Goal: Task Accomplishment & Management: Manage account settings

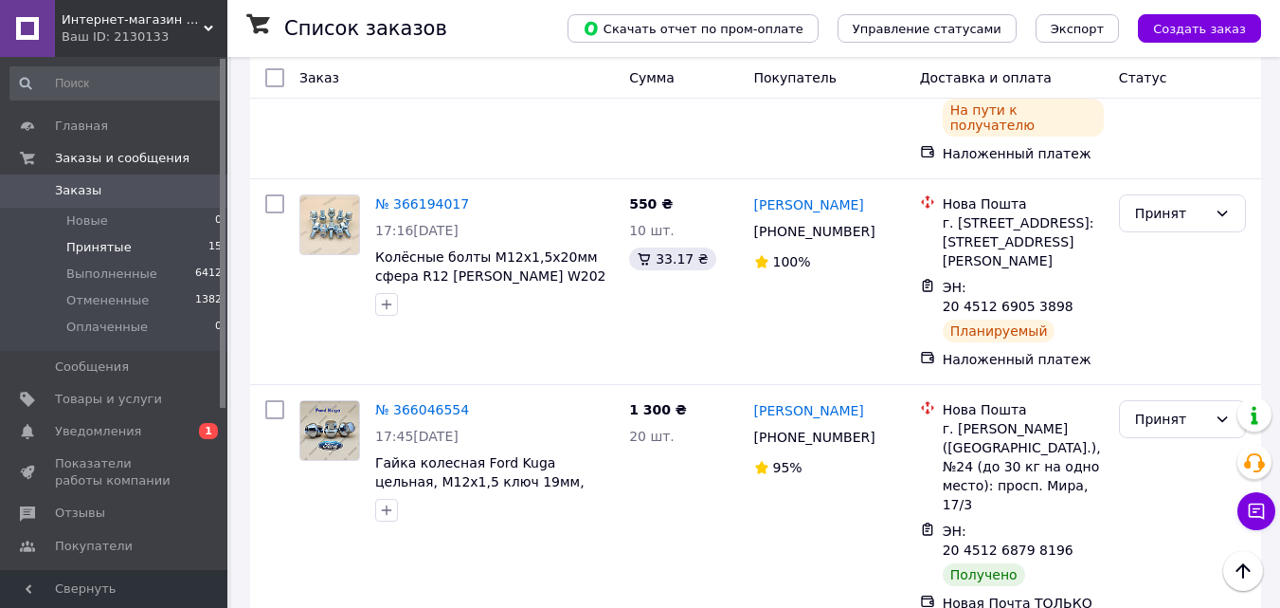
scroll to position [1638, 0]
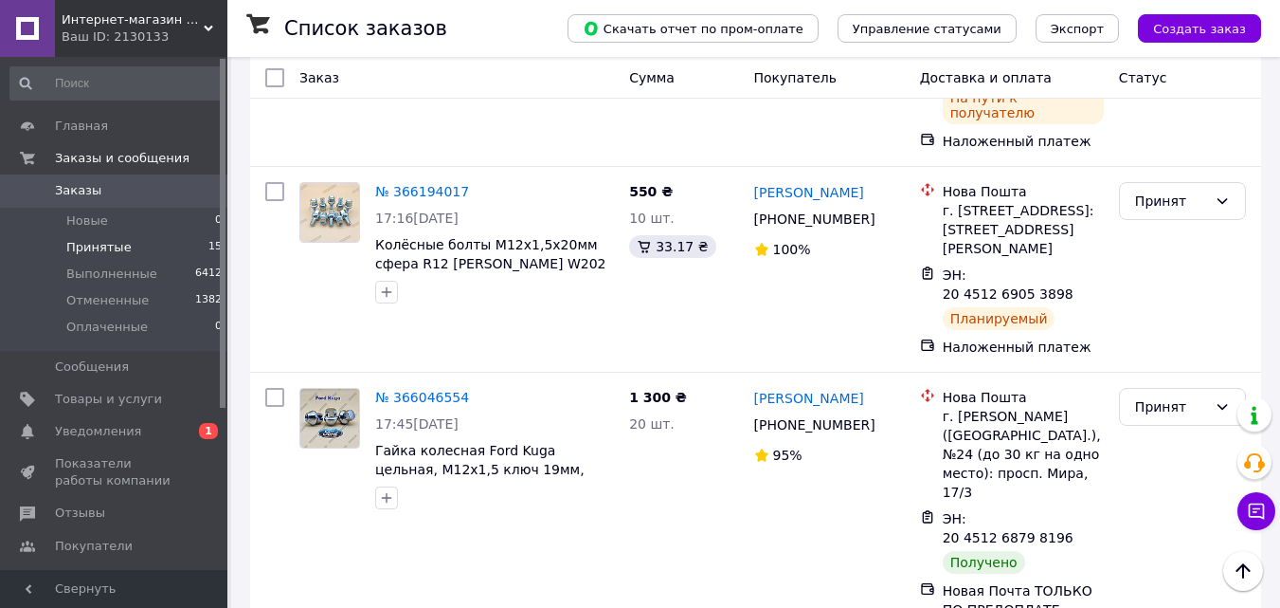
click at [1173, 397] on li "Выполнен" at bounding box center [1182, 400] width 125 height 34
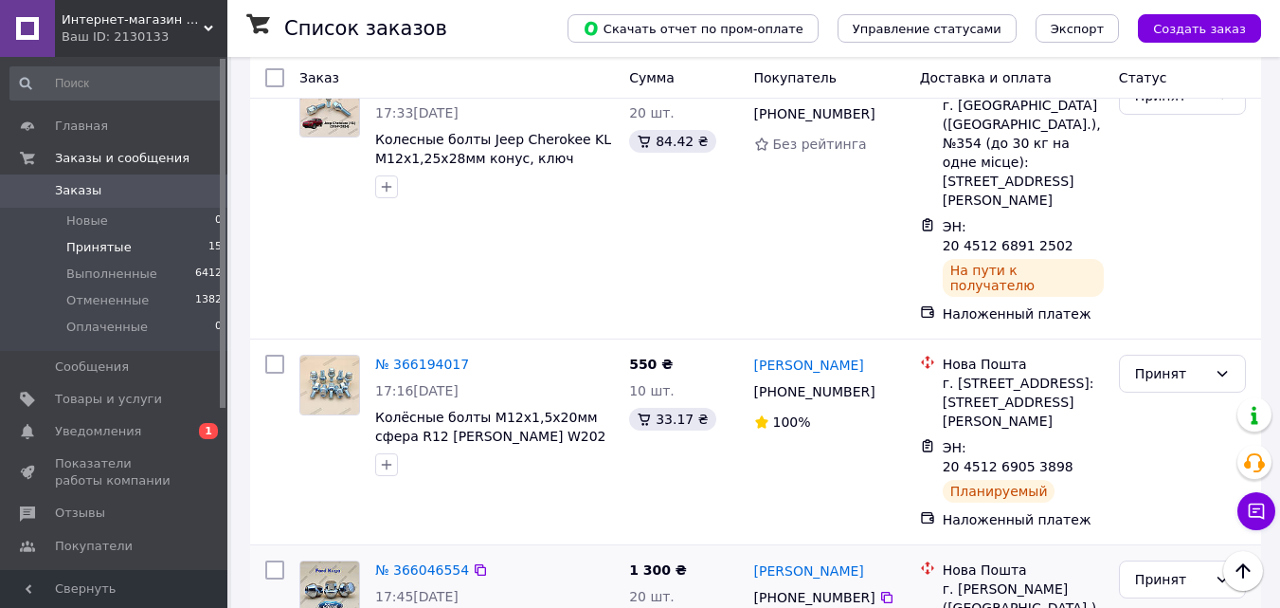
scroll to position [1448, 0]
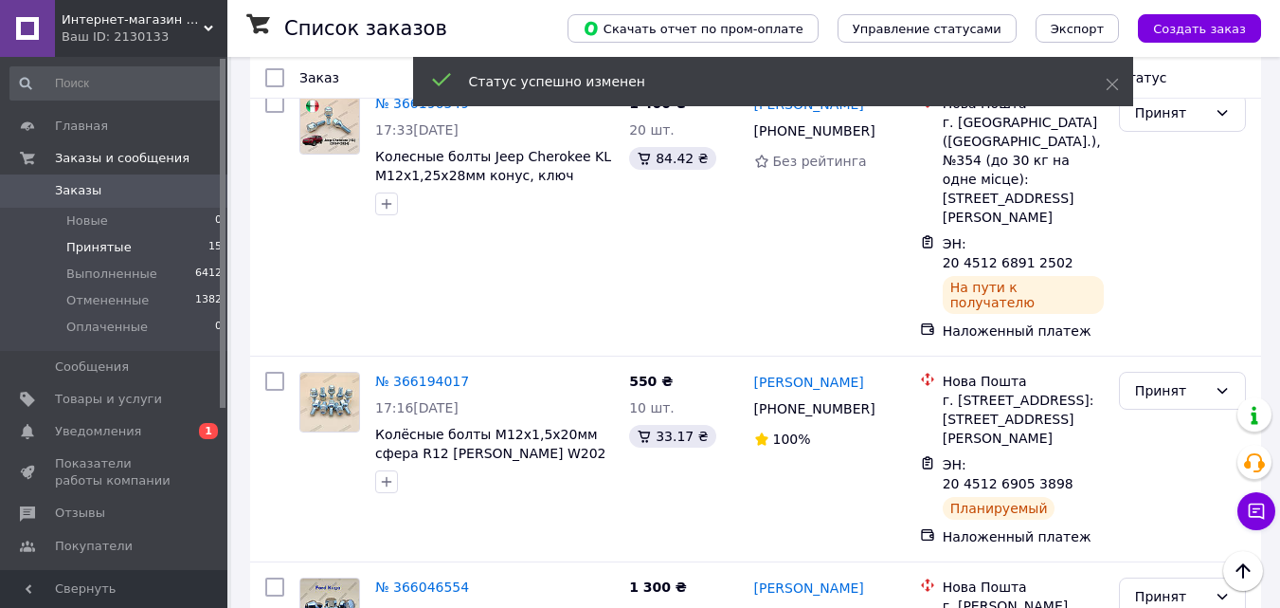
click at [1228, 589] on icon at bounding box center [1222, 596] width 15 height 15
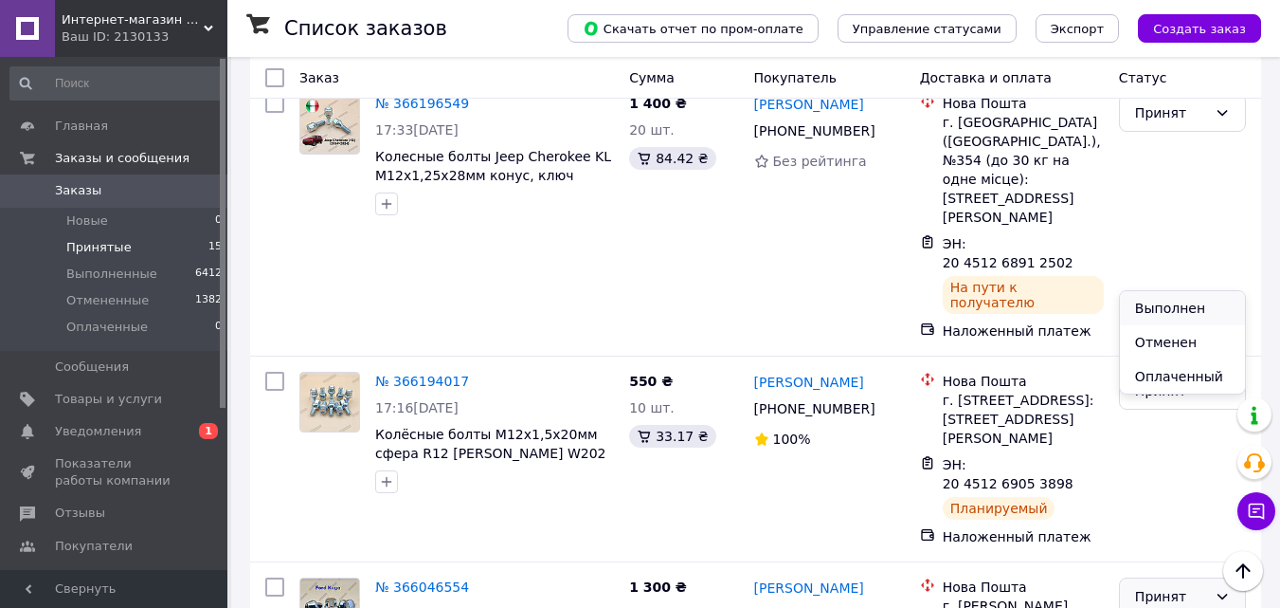
click at [1180, 305] on li "Выполнен" at bounding box center [1182, 308] width 125 height 34
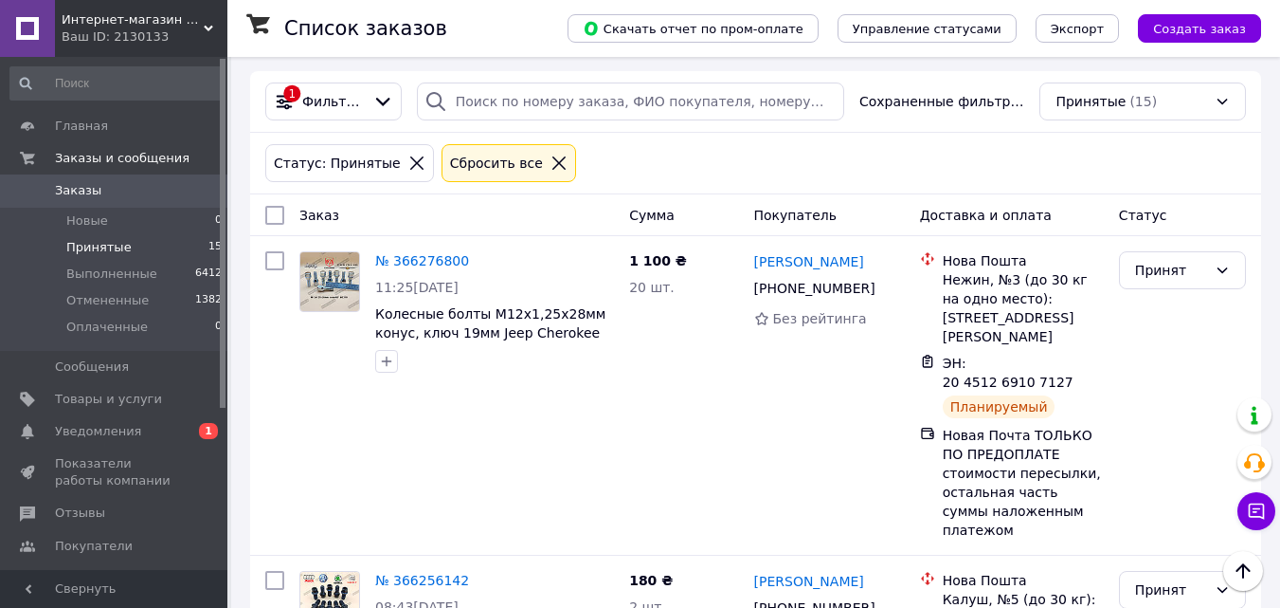
scroll to position [0, 0]
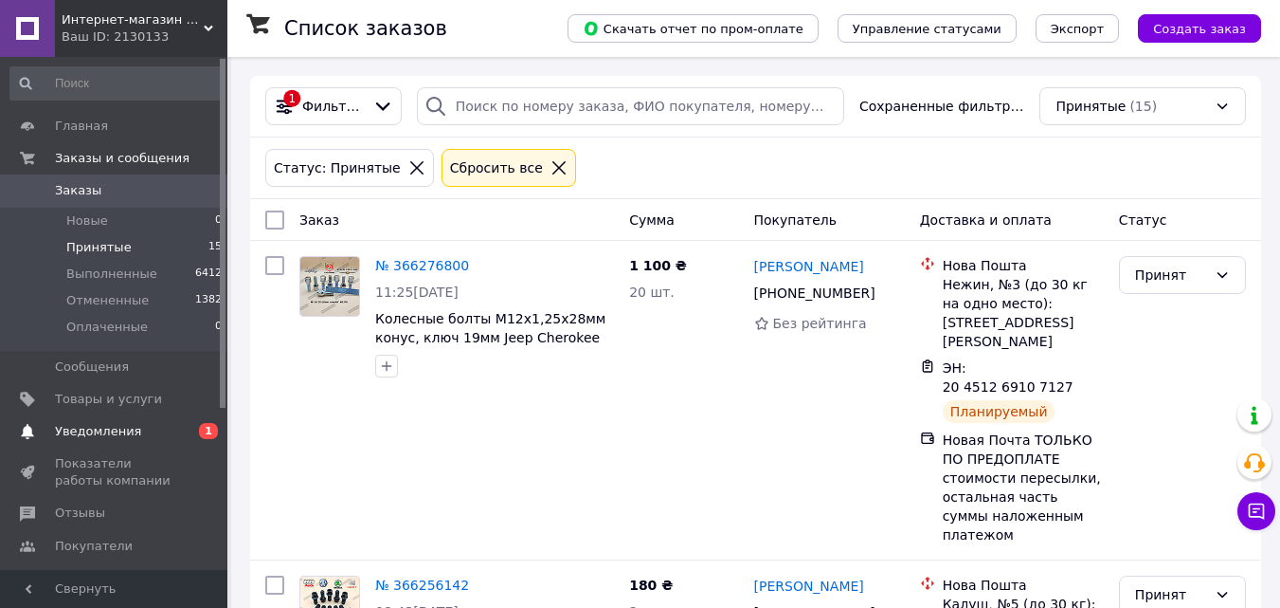
click at [106, 428] on span "Уведомления" at bounding box center [98, 431] width 86 height 17
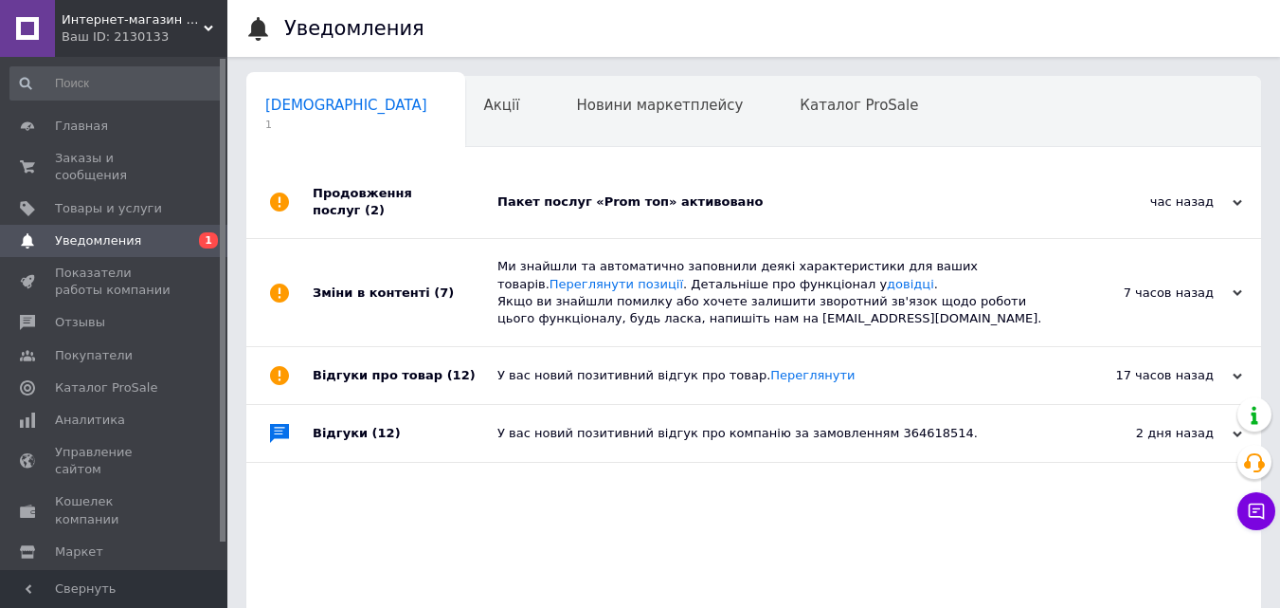
click at [614, 196] on div "Пакет послуг «Prom топ» активовано" at bounding box center [775, 201] width 555 height 17
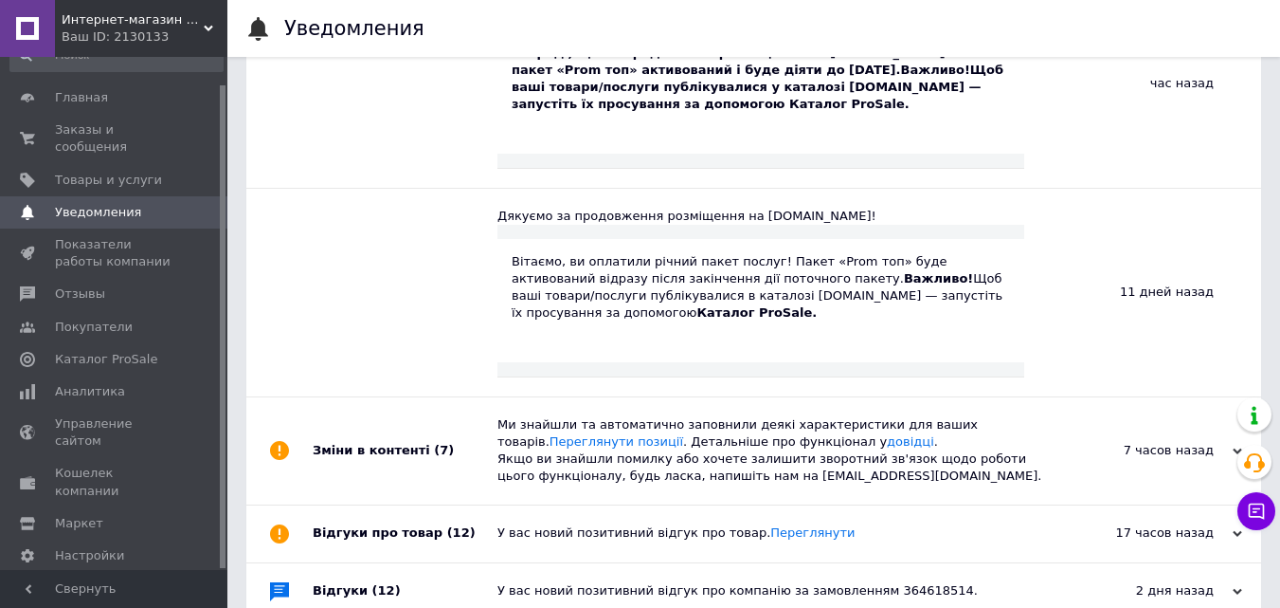
scroll to position [277, 0]
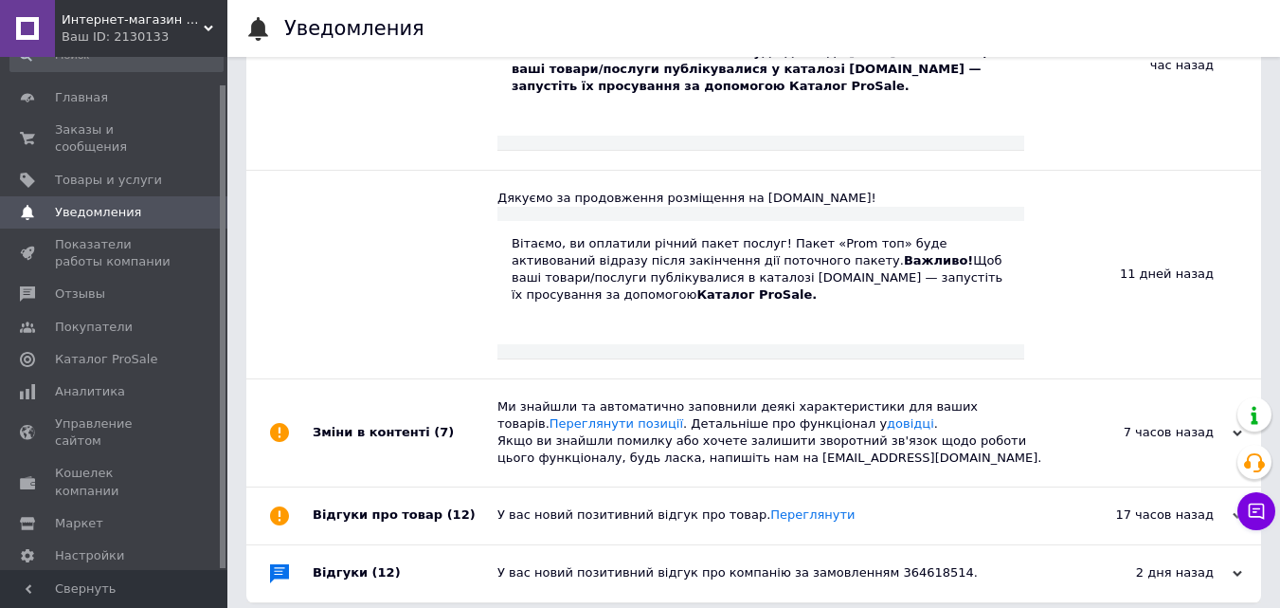
click at [102, 579] on span "Тарифы и счета Prom топ" at bounding box center [125, 605] width 140 height 52
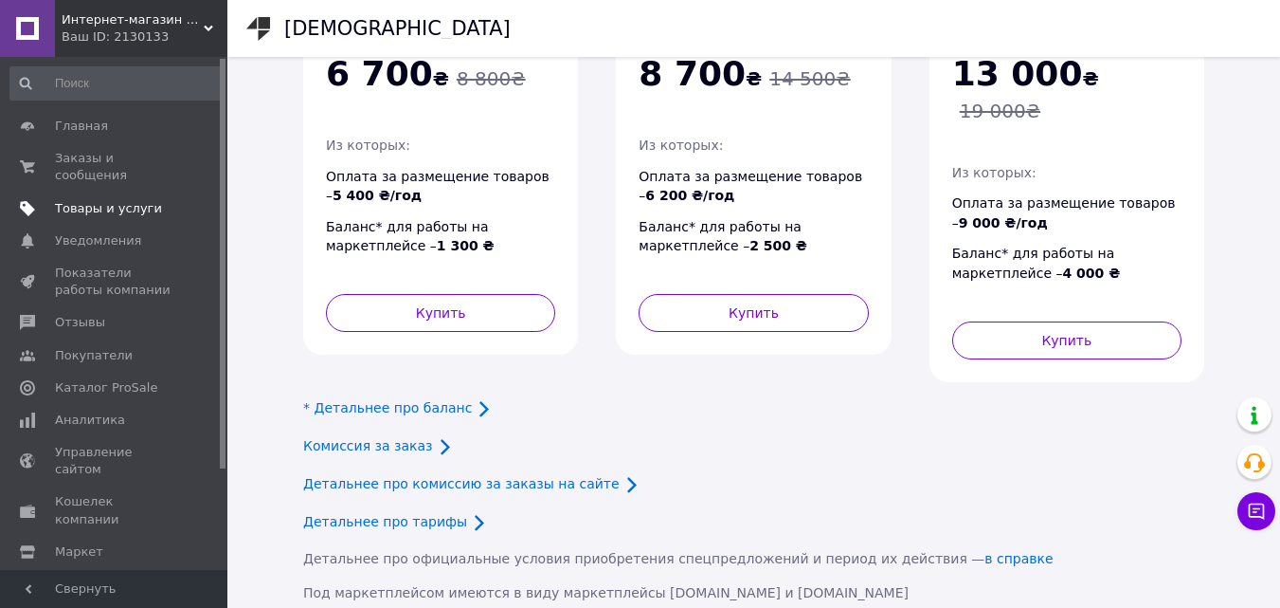
click at [121, 200] on span "Товары и услуги" at bounding box center [108, 208] width 107 height 17
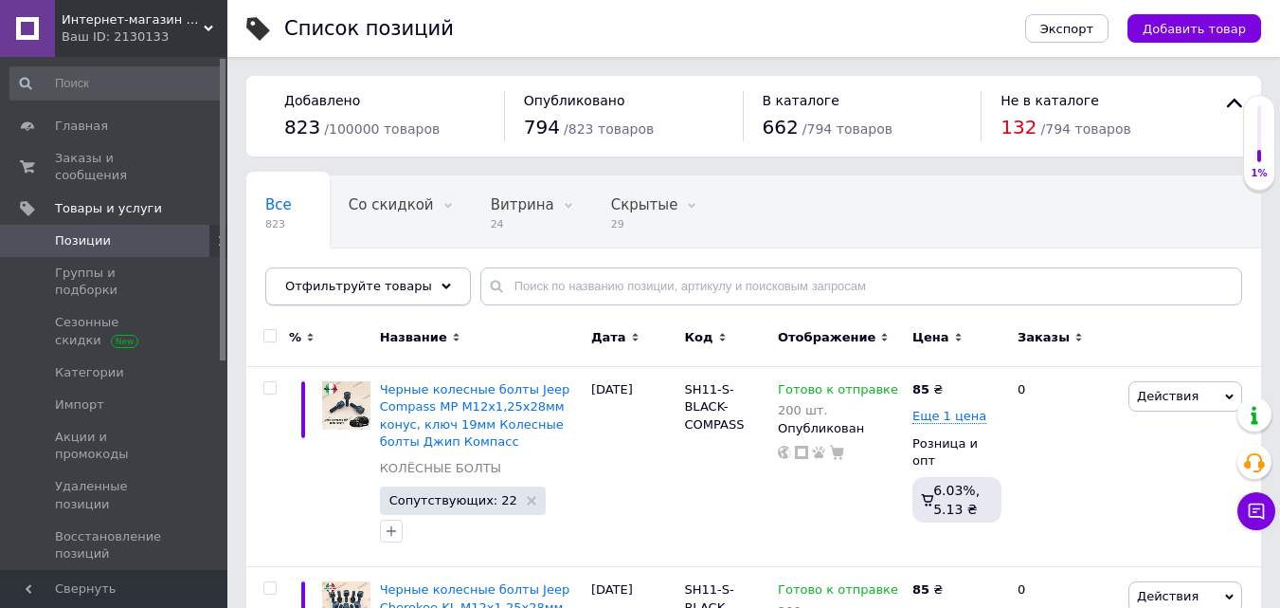
click at [428, 293] on div "Отфильтруйте товары" at bounding box center [368, 286] width 206 height 38
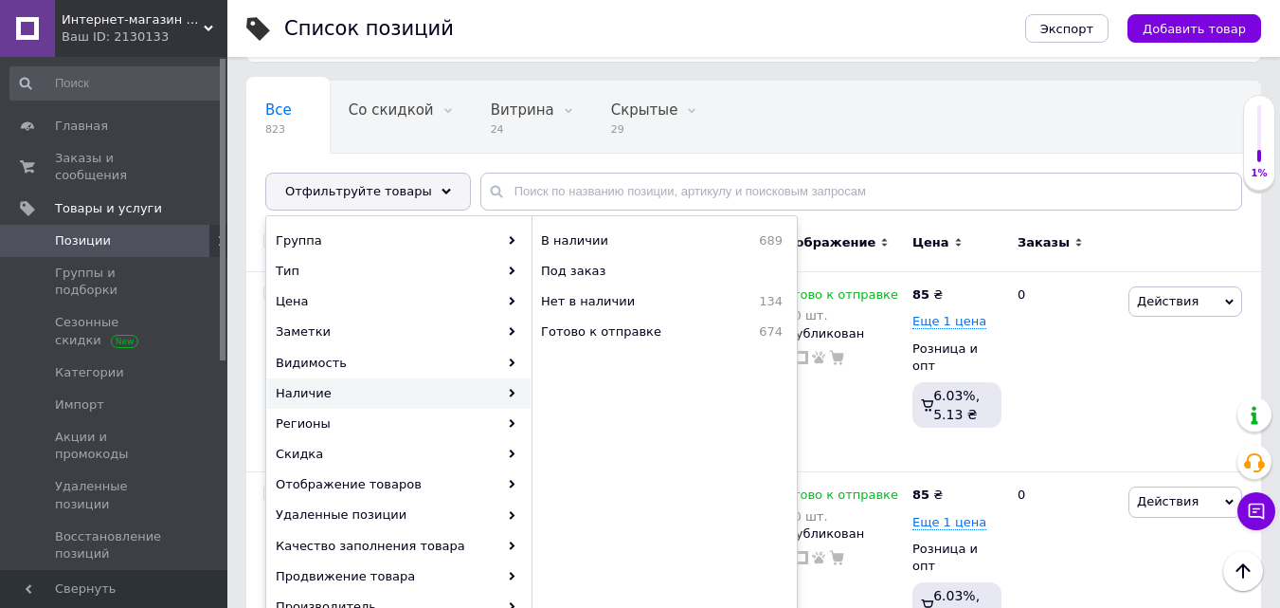
scroll to position [190, 0]
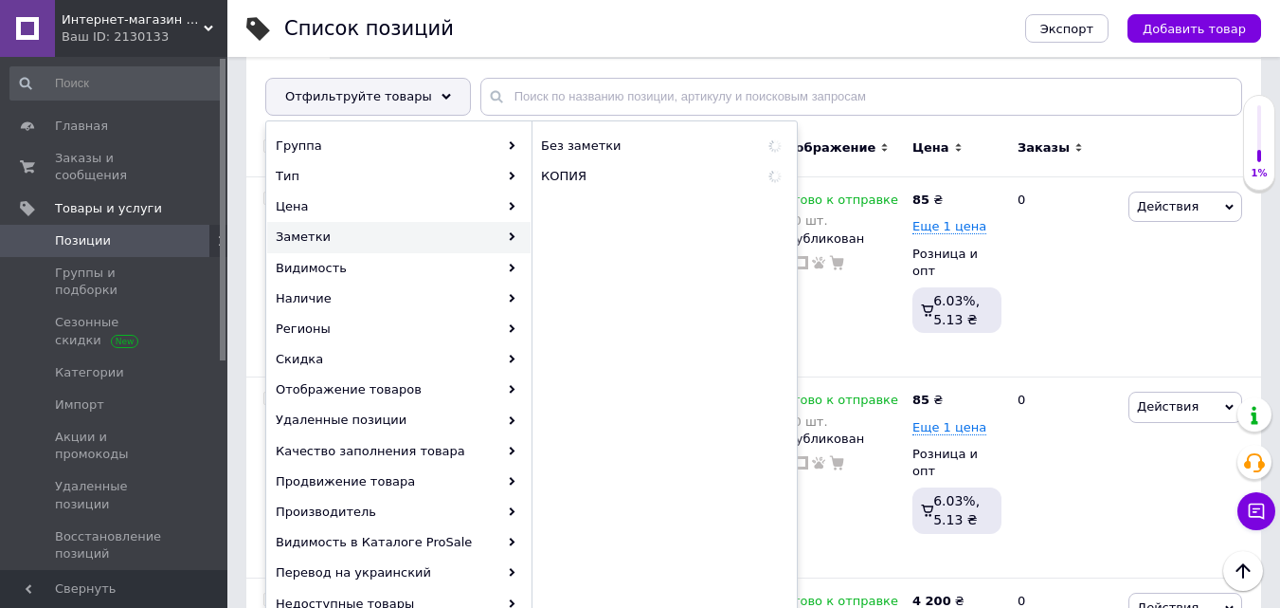
click at [573, 210] on div "Мы ничего не нашли Возможно, ошибка в слове или нет соответствий по вашему запр…" at bounding box center [664, 405] width 265 height 549
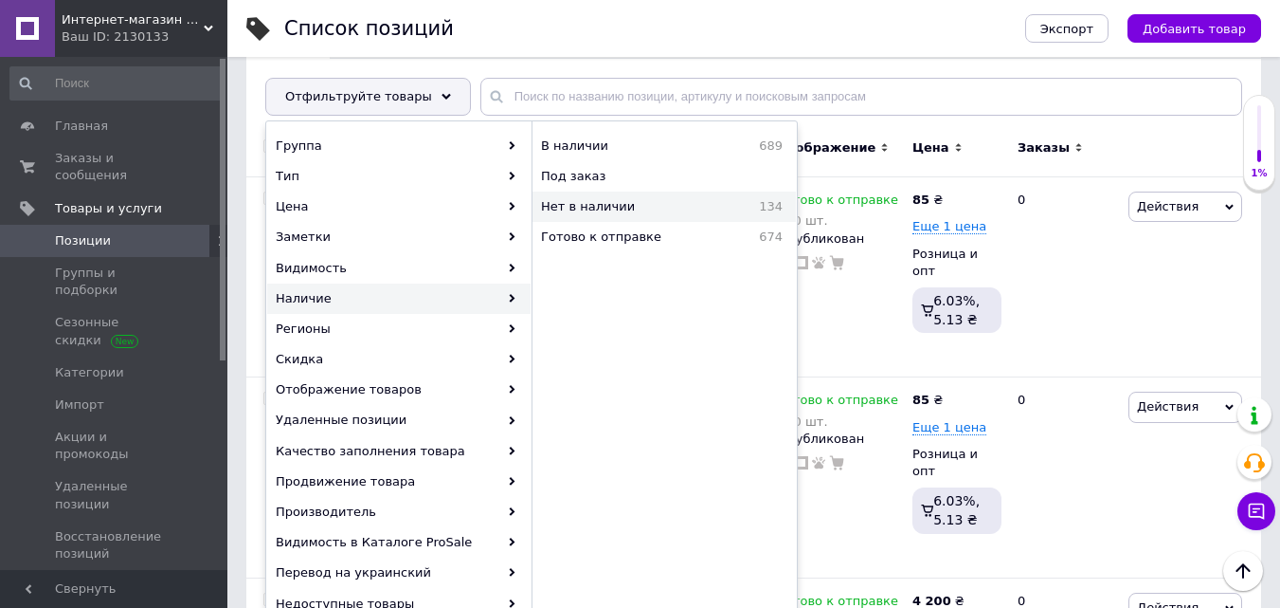
click at [607, 213] on span "Нет в наличии" at bounding box center [630, 206] width 179 height 17
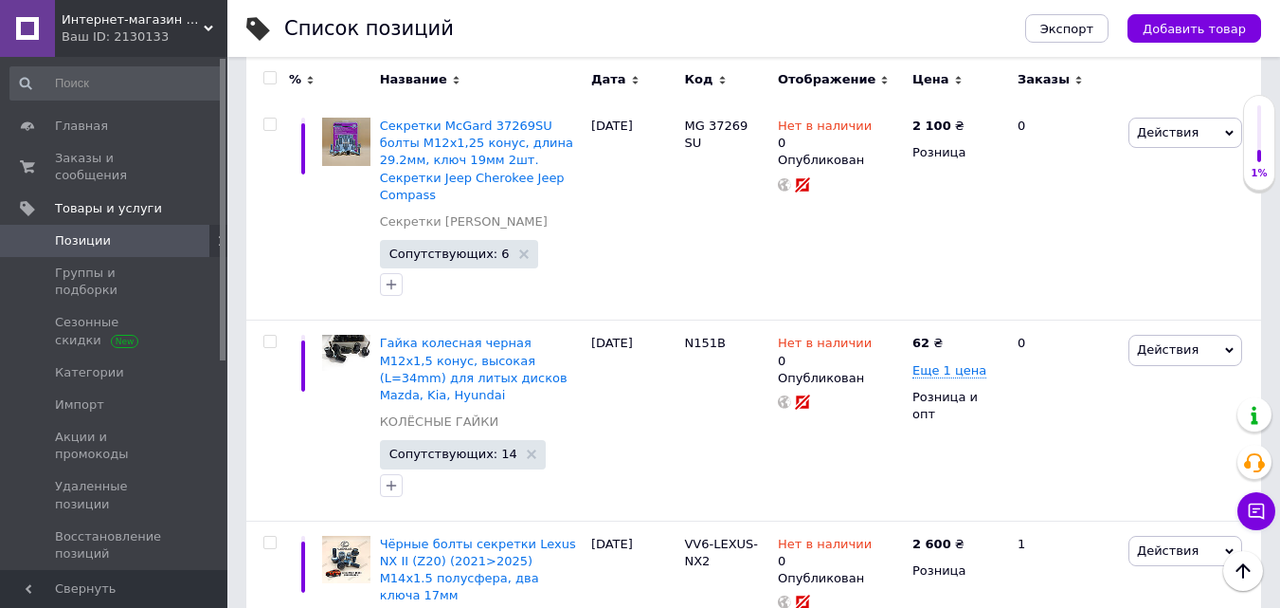
scroll to position [3886, 0]
click at [877, 535] on use at bounding box center [882, 540] width 10 height 10
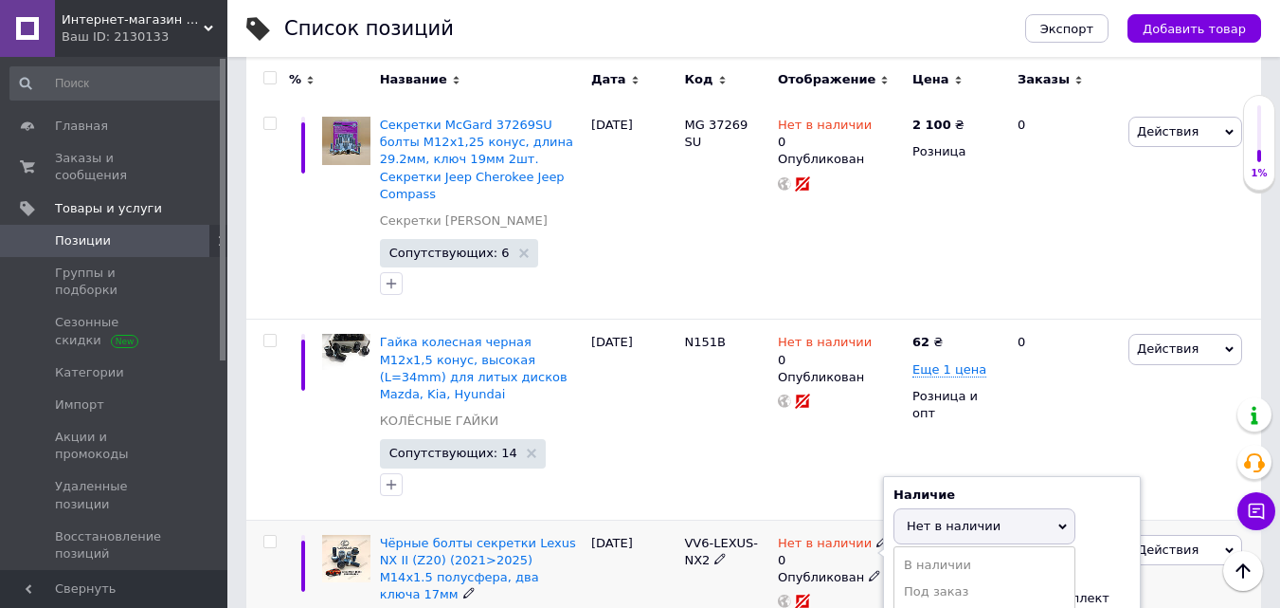
click at [938, 605] on li "Готово к отправке" at bounding box center [985, 618] width 180 height 27
drag, startPoint x: 917, startPoint y: 356, endPoint x: 892, endPoint y: 356, distance: 25.6
click at [892, 476] on div "Наличие Готово к отправке В наличии Нет в наличии Под заказ Остатки 0 комплект" at bounding box center [1012, 553] width 258 height 154
type input "3"
type input "2"
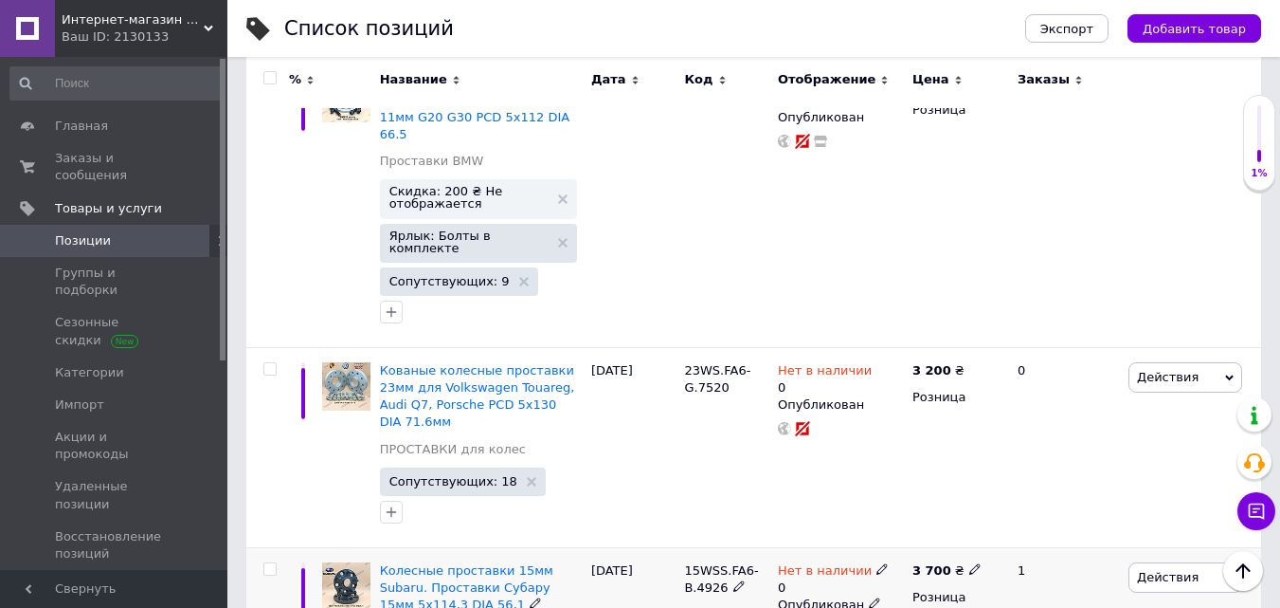
scroll to position [5213, 0]
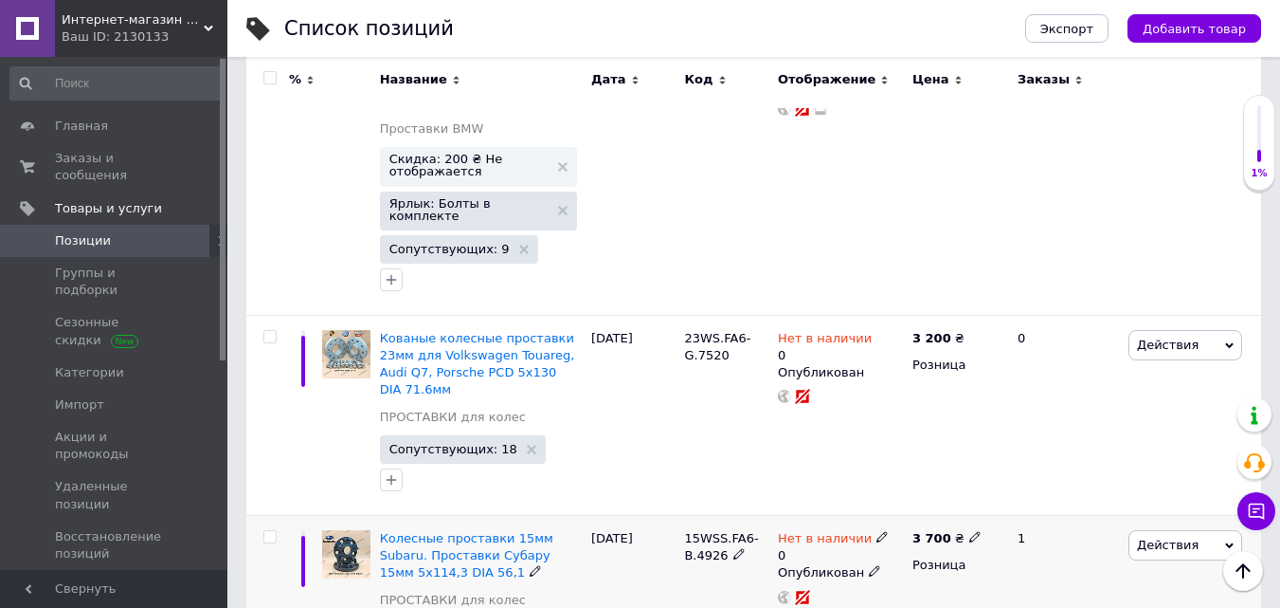
click at [877, 531] on icon at bounding box center [882, 536] width 11 height 11
click at [927, 574] on li "Под заказ" at bounding box center [985, 587] width 180 height 27
click at [933, 539] on input at bounding box center [966, 558] width 144 height 38
type input "3"
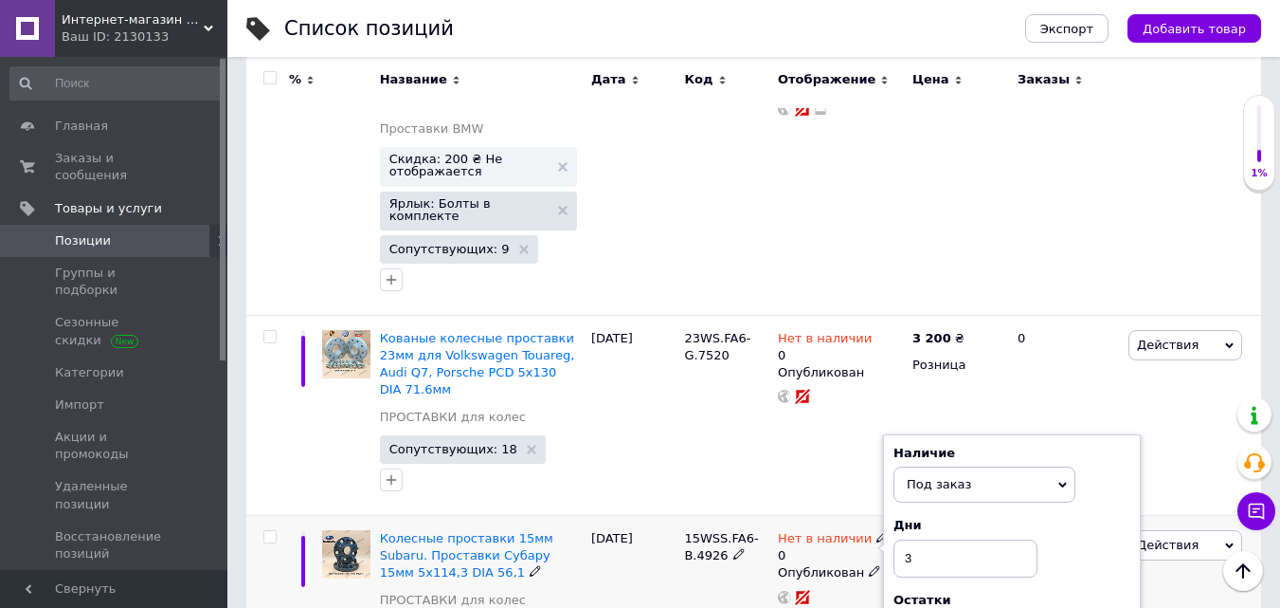
click at [656, 516] on div "[DATE]" at bounding box center [634, 607] width 94 height 183
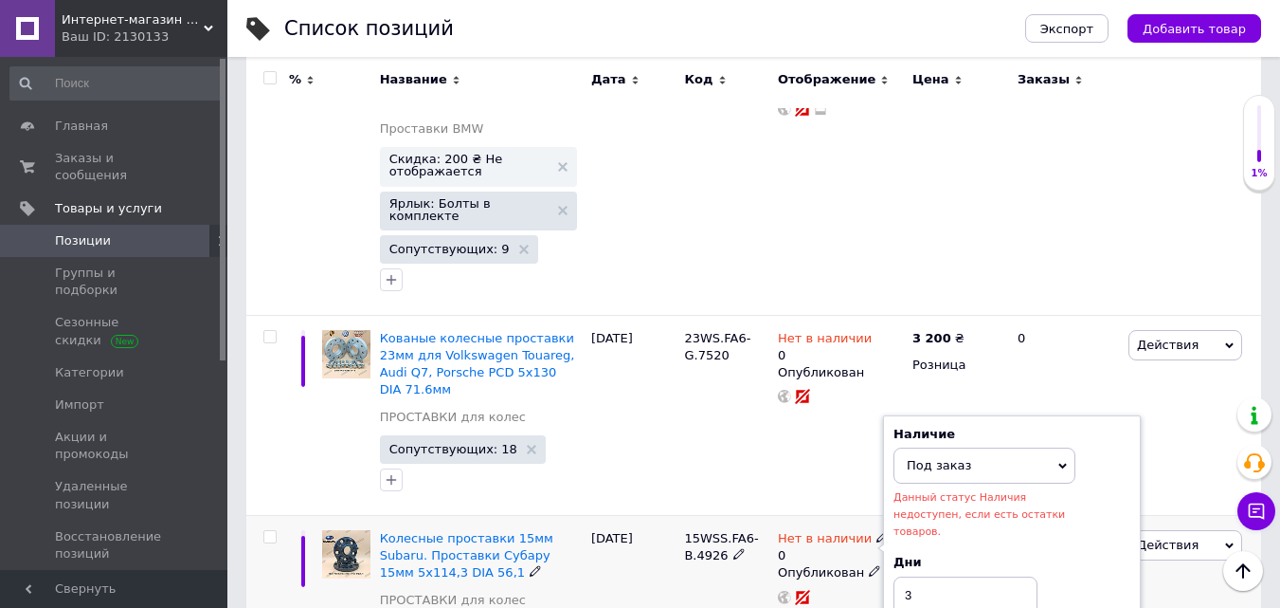
drag, startPoint x: 939, startPoint y: 307, endPoint x: 906, endPoint y: 308, distance: 33.2
click at [730, 516] on div "15WSS.FA6-B.4926" at bounding box center [727, 607] width 94 height 183
drag, startPoint x: 908, startPoint y: 314, endPoint x: 896, endPoint y: 314, distance: 12.3
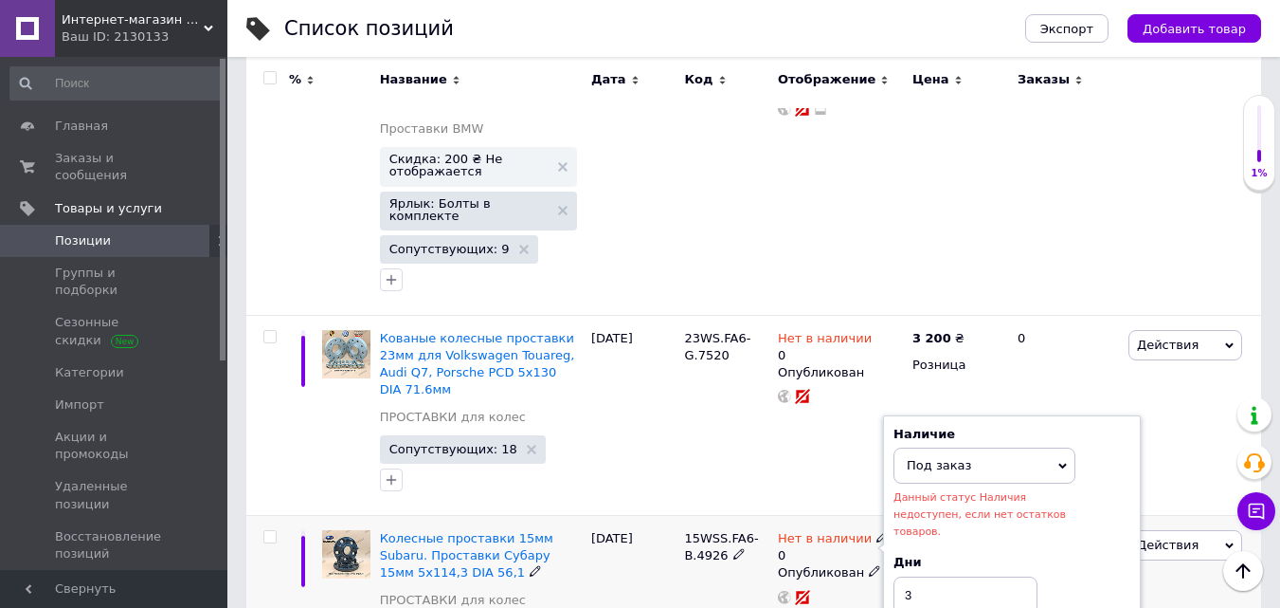
click at [752, 516] on div "15WSS.FA6-B.4926" at bounding box center [727, 607] width 94 height 183
click at [699, 516] on div "15WSS.FA6-B.4926" at bounding box center [727, 607] width 94 height 183
click at [628, 516] on div "[DATE]" at bounding box center [634, 607] width 94 height 183
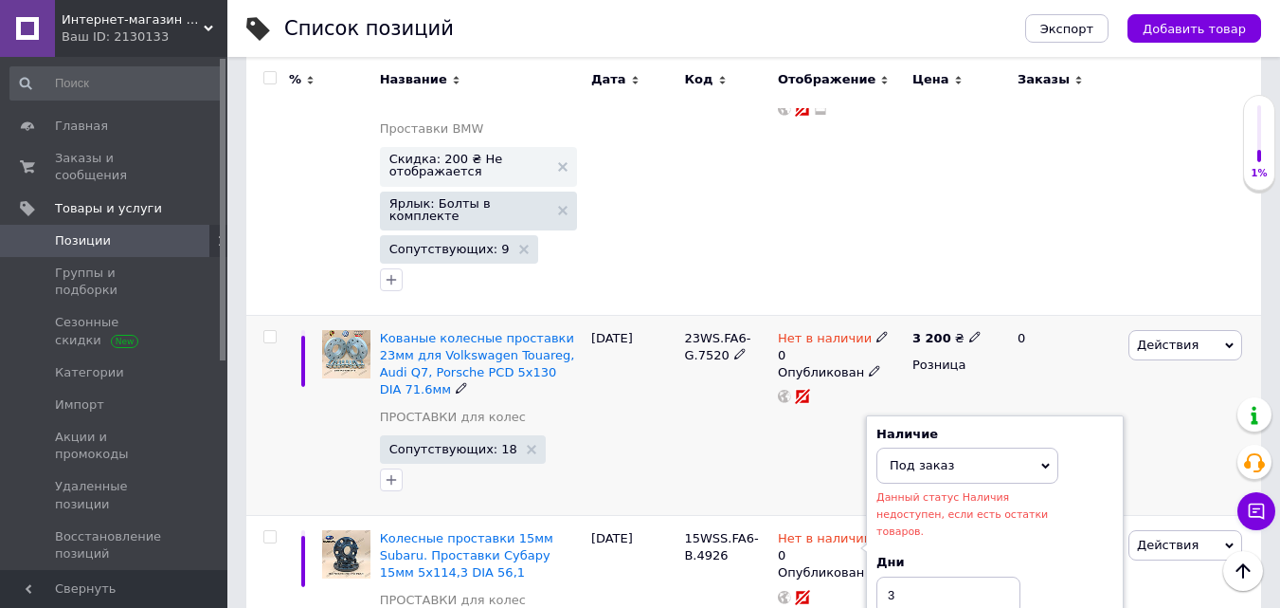
click at [1194, 315] on div "Действия Редактировать Поднять в начало группы Копировать Скидка Подарок Сопутс…" at bounding box center [1192, 415] width 137 height 200
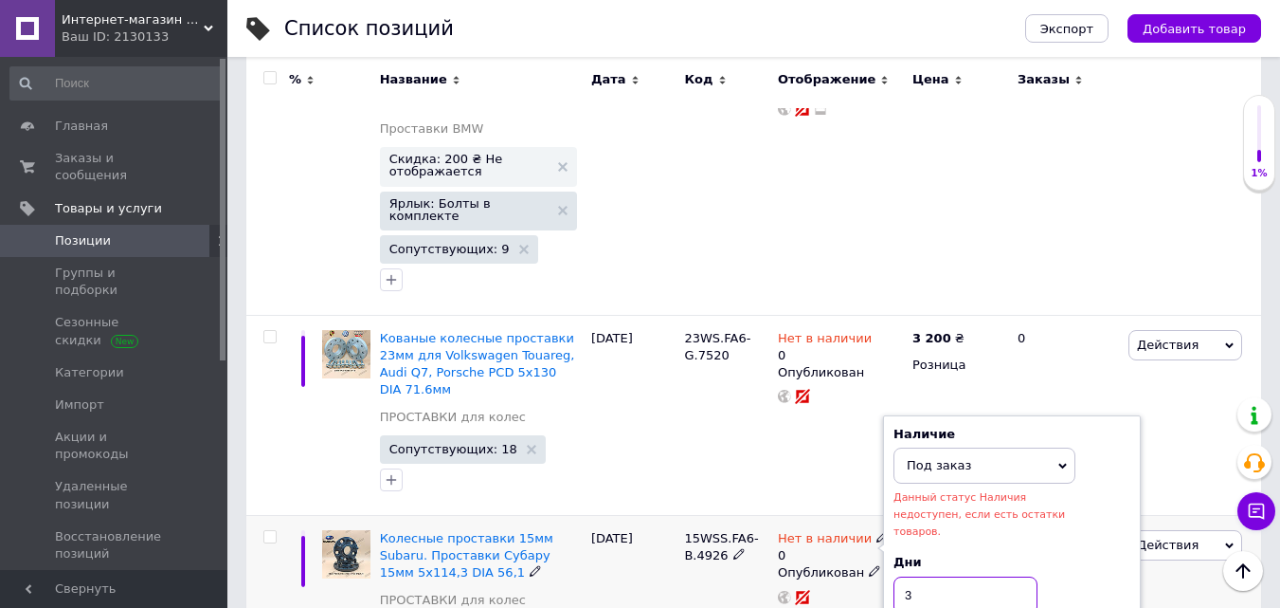
click at [900, 576] on input "3" at bounding box center [966, 595] width 144 height 38
click at [1071, 447] on span "Под заказ" at bounding box center [985, 465] width 182 height 36
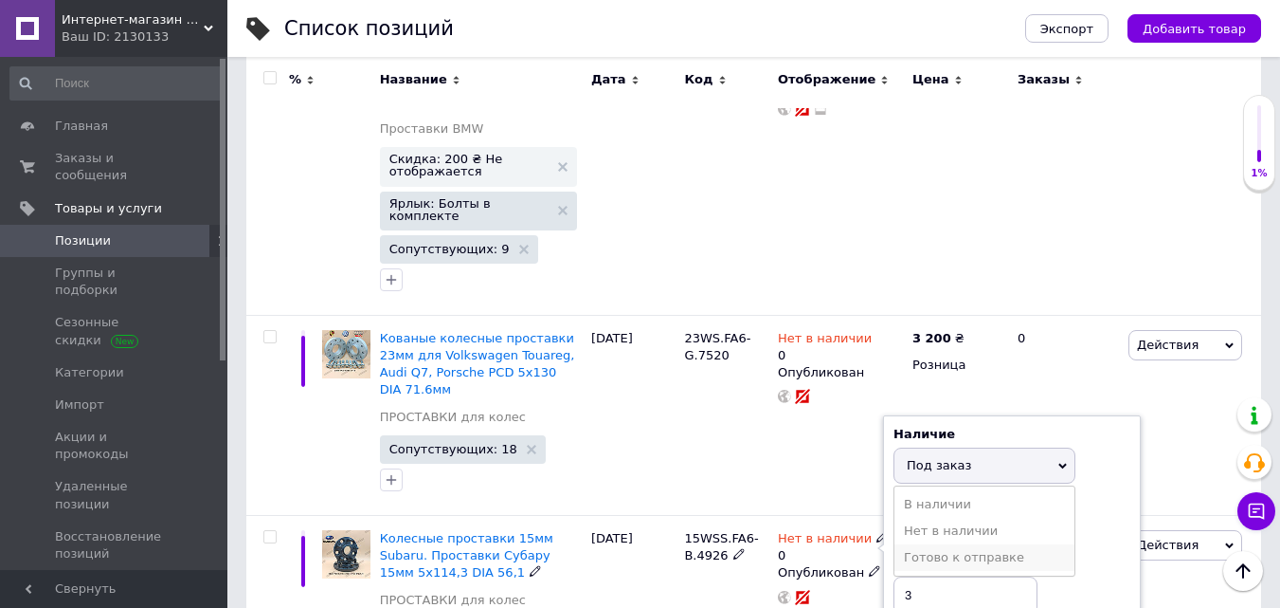
click at [928, 544] on li "Готово к отправке" at bounding box center [985, 557] width 180 height 27
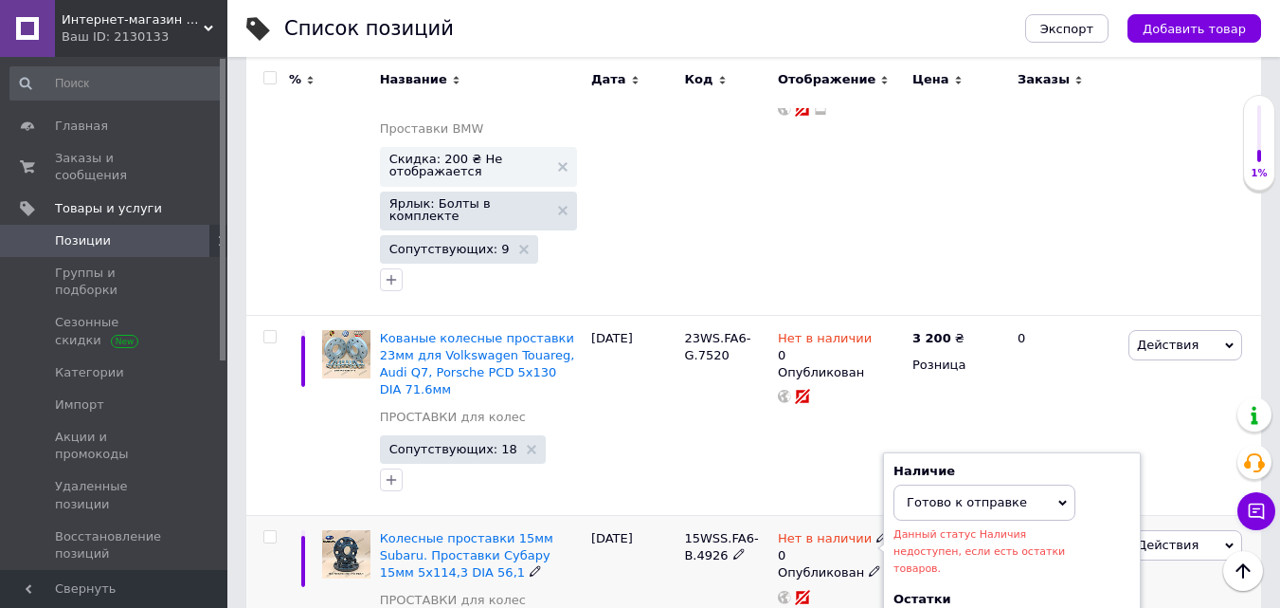
click at [885, 452] on div "Наличие Готово к отправке В наличии Нет в наличии Под заказ Данный статус Налич…" at bounding box center [1012, 556] width 258 height 209
type input "4"
click at [681, 516] on div "15WSS.FA6-B.4926" at bounding box center [727, 607] width 94 height 183
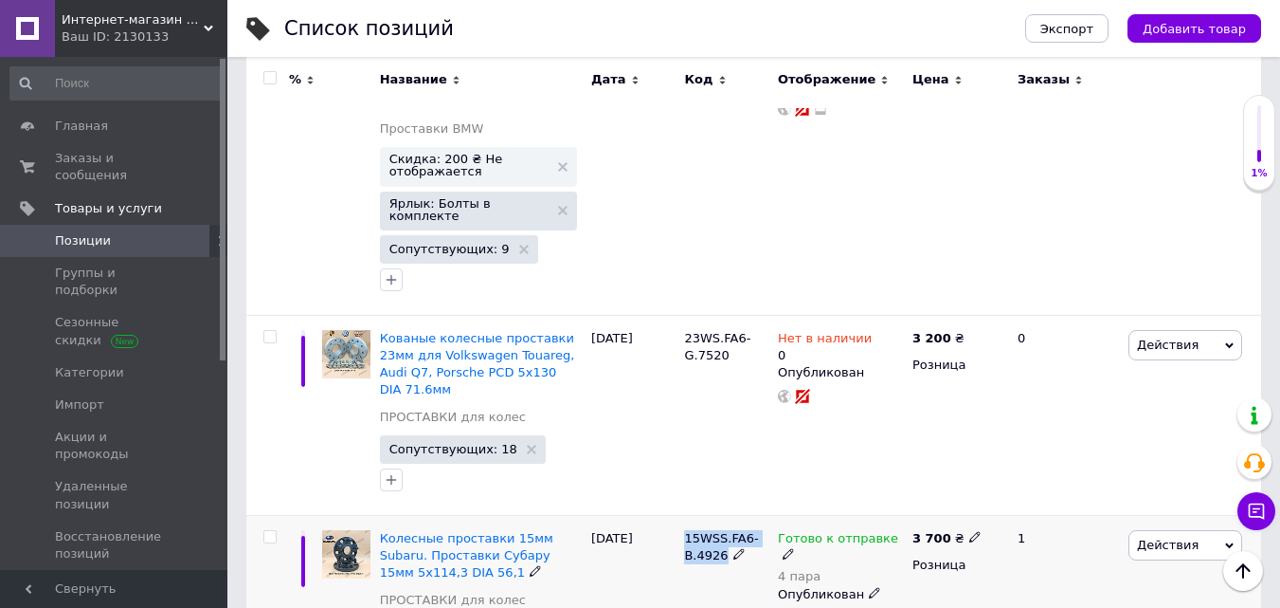
drag, startPoint x: 687, startPoint y: 202, endPoint x: 724, endPoint y: 219, distance: 40.7
click at [724, 530] on div "15WSS.FA6-B.4926" at bounding box center [726, 547] width 84 height 34
copy span "15WSS.FA6-B.4926"
click at [636, 516] on div "[DATE]" at bounding box center [634, 607] width 94 height 183
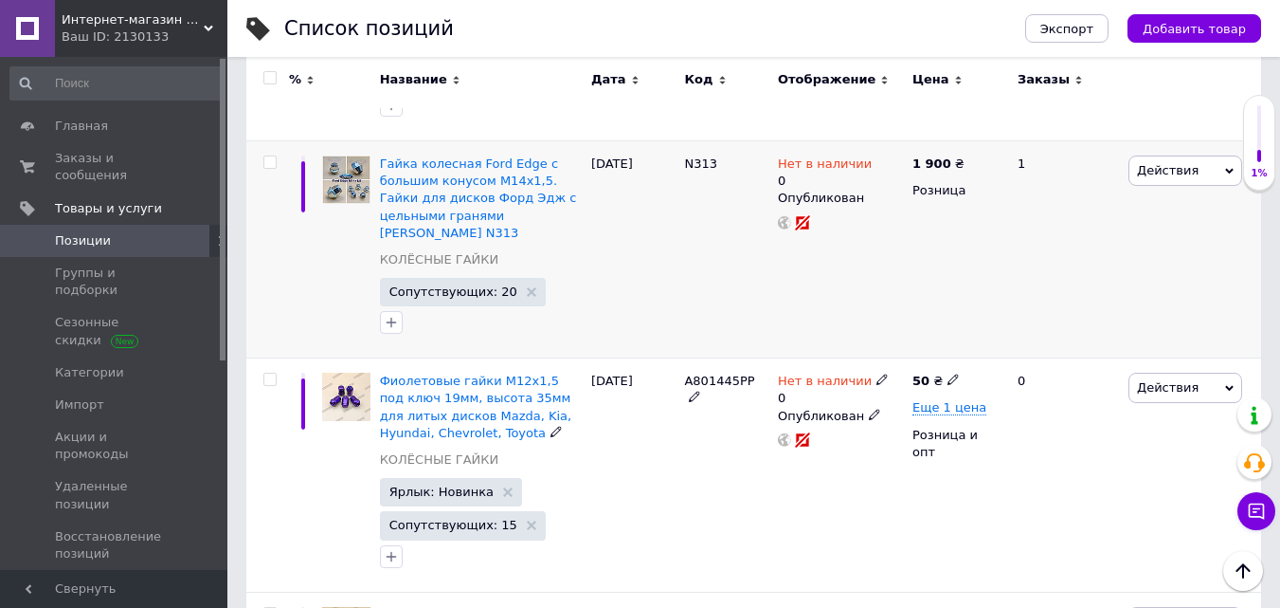
scroll to position [5781, 0]
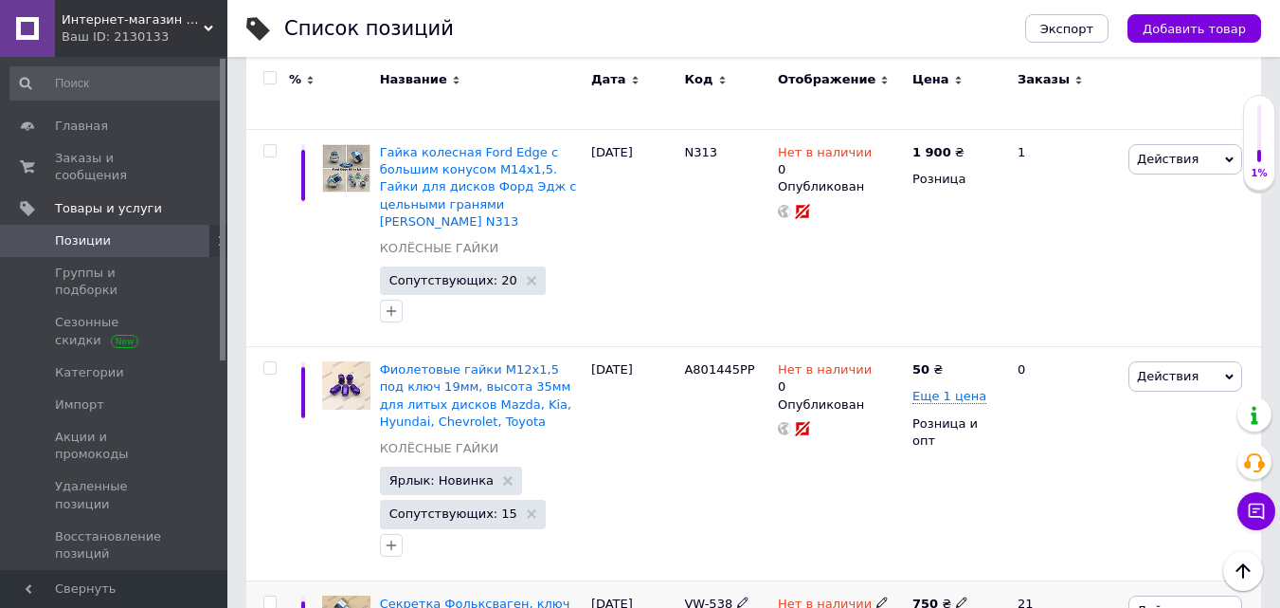
click at [877, 596] on icon at bounding box center [882, 601] width 11 height 11
drag, startPoint x: 914, startPoint y: 301, endPoint x: 899, endPoint y: 301, distance: 14.2
type input "3"
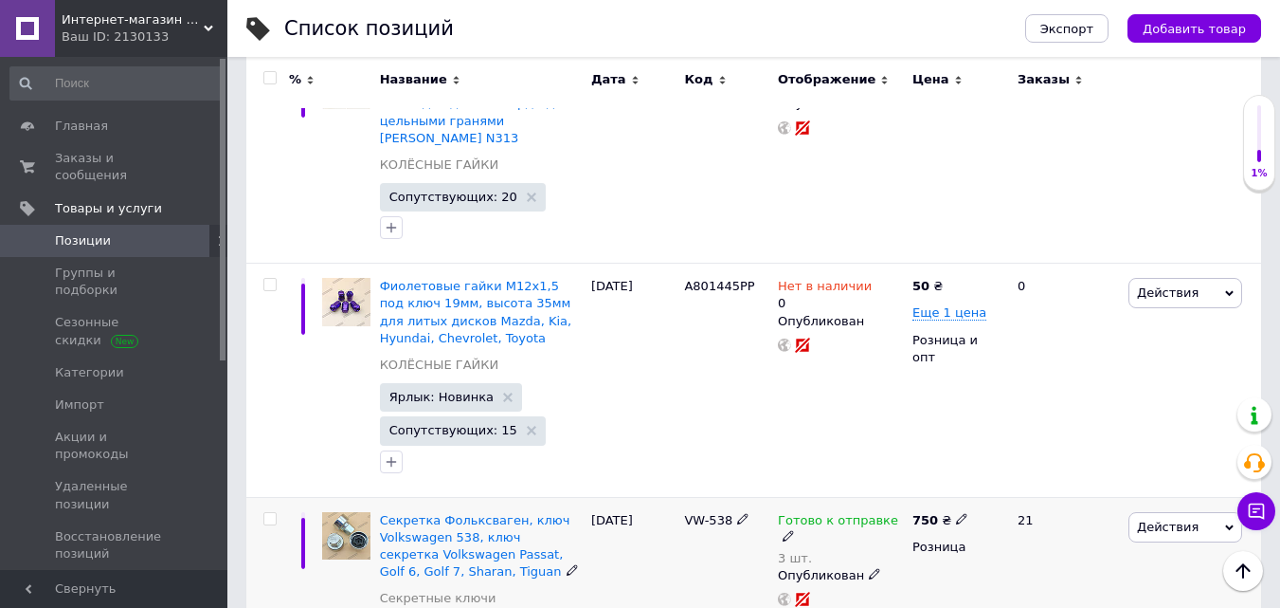
scroll to position [5971, 0]
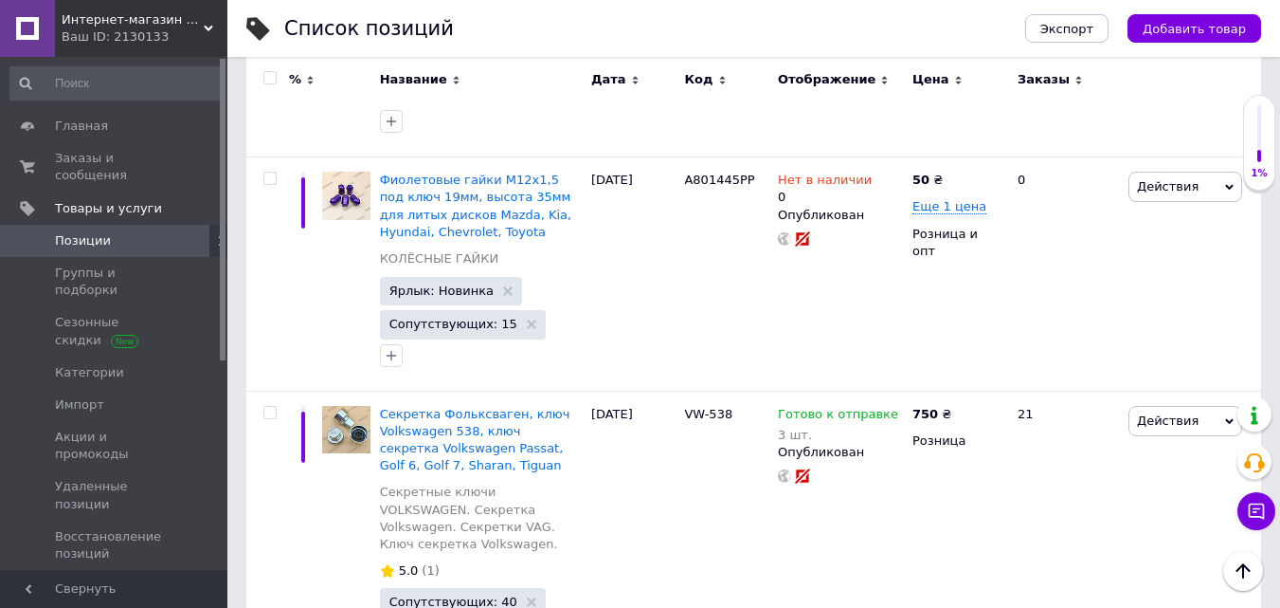
drag, startPoint x: 909, startPoint y: 372, endPoint x: 868, endPoint y: 371, distance: 40.8
type input "3"
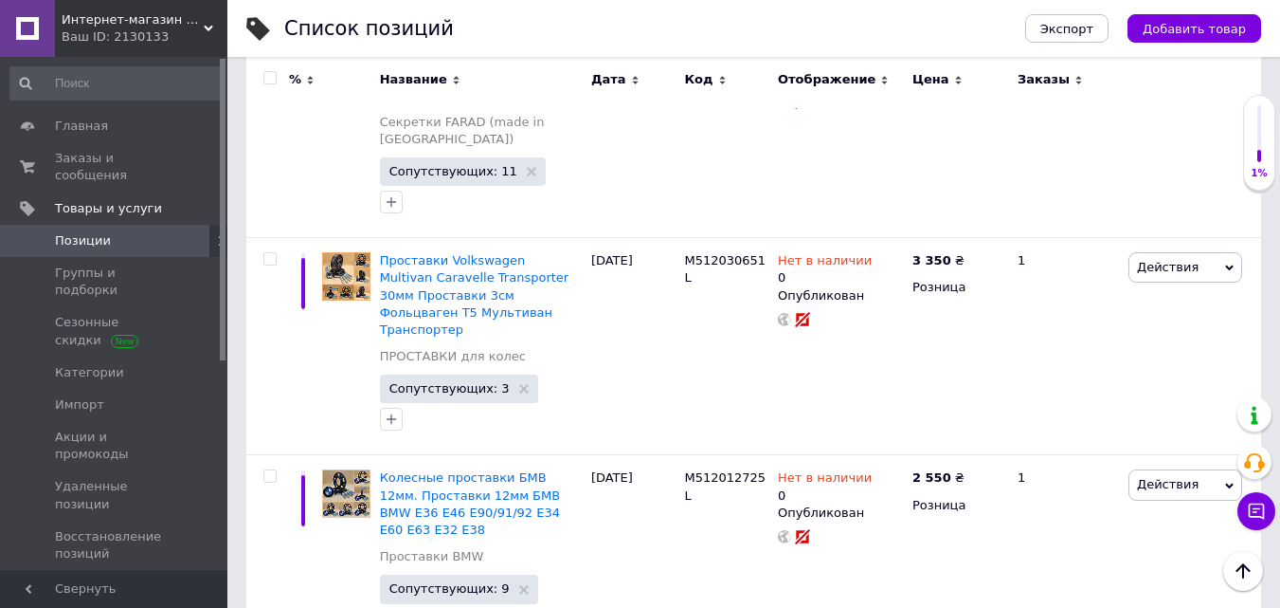
scroll to position [18912, 0]
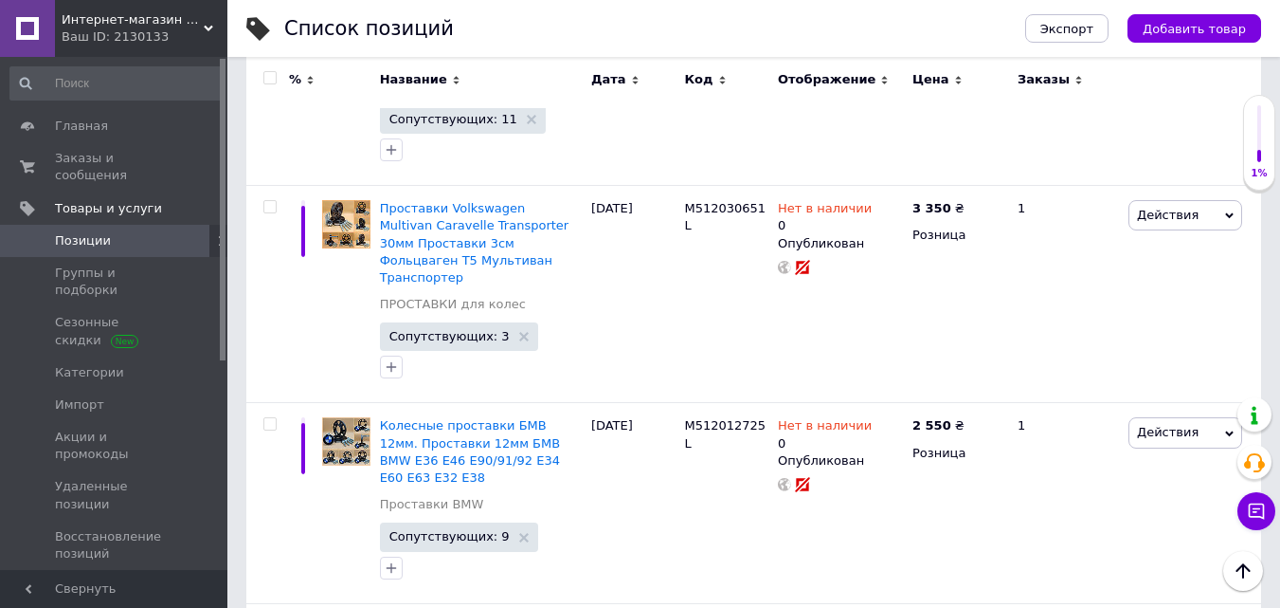
drag, startPoint x: 317, startPoint y: 567, endPoint x: 487, endPoint y: 1, distance: 591.0
